Goal: Transaction & Acquisition: Purchase product/service

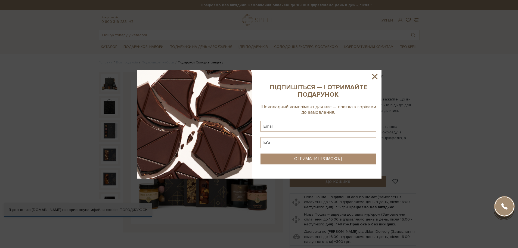
click at [375, 74] on icon at bounding box center [374, 76] width 9 height 9
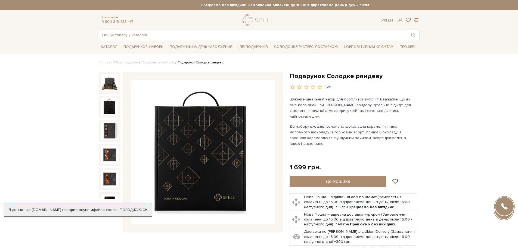
click at [107, 122] on img at bounding box center [109, 130] width 17 height 17
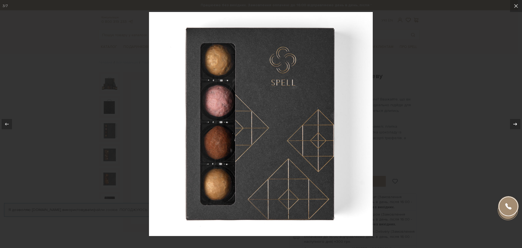
click at [517, 121] on icon at bounding box center [515, 124] width 7 height 7
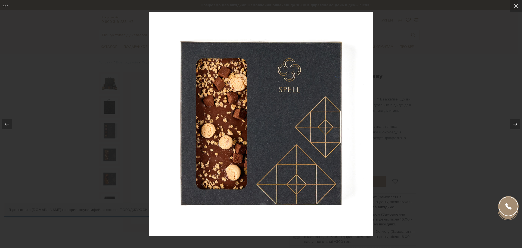
click at [513, 121] on icon at bounding box center [515, 124] width 7 height 7
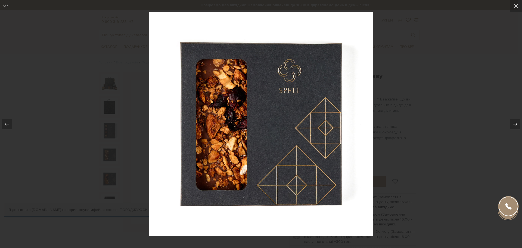
click at [514, 121] on icon at bounding box center [515, 124] width 7 height 7
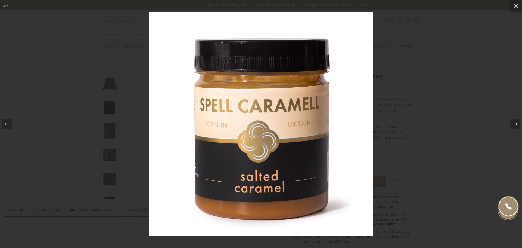
click at [514, 121] on icon at bounding box center [515, 124] width 7 height 7
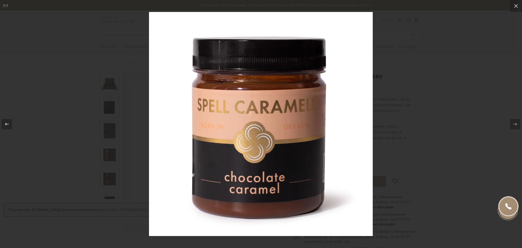
click at [484, 93] on div at bounding box center [261, 124] width 522 height 248
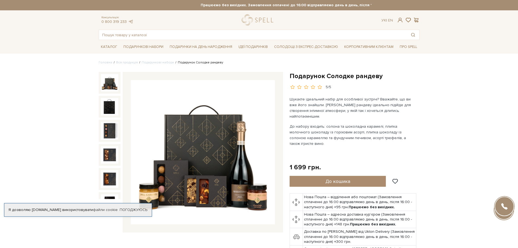
click at [239, 176] on img at bounding box center [203, 152] width 144 height 144
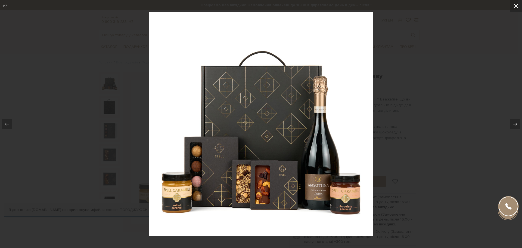
click at [517, 5] on icon at bounding box center [516, 6] width 4 height 4
